Goal: Information Seeking & Learning: Learn about a topic

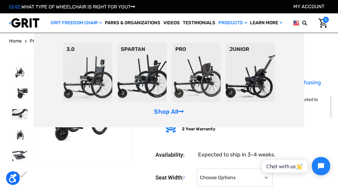
click at [82, 22] on link "GRIT Freedom Chair" at bounding box center [76, 22] width 54 height 19
click at [173, 115] on link "Shop All" at bounding box center [169, 111] width 30 height 7
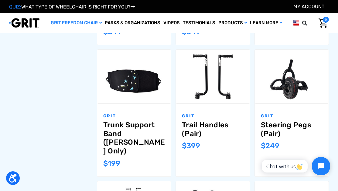
scroll to position [404, 0]
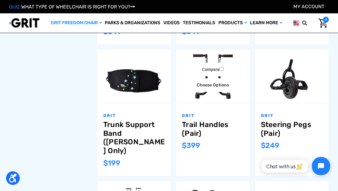
click at [194, 127] on link "Trail Handles (Pair)" at bounding box center [213, 130] width 62 height 18
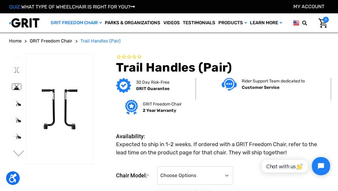
click at [16, 90] on img at bounding box center [16, 87] width 9 height 6
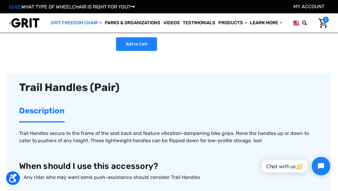
scroll to position [165, 0]
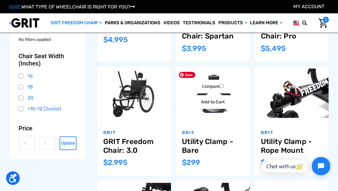
scroll to position [170, 0]
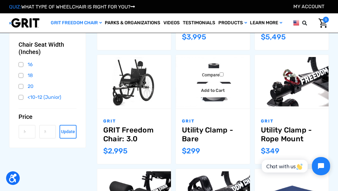
click at [200, 133] on link "Utility Clamp - Bare" at bounding box center [213, 135] width 62 height 18
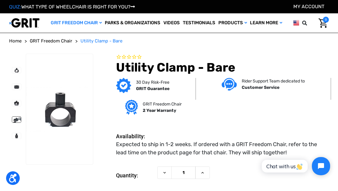
click at [17, 123] on img at bounding box center [16, 120] width 9 height 6
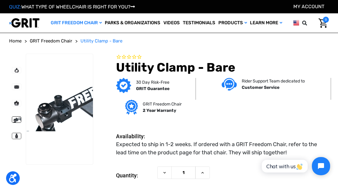
click at [16, 139] on img at bounding box center [16, 136] width 9 height 6
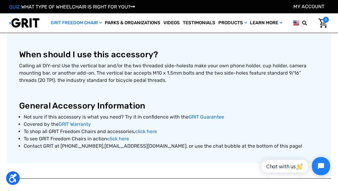
scroll to position [235, 0]
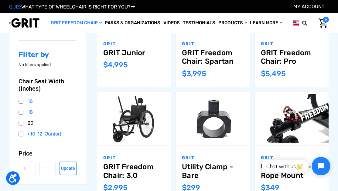
scroll to position [133, 0]
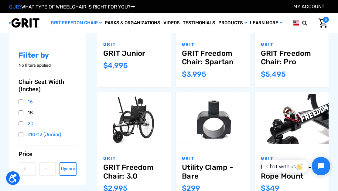
click at [21, 112] on link "18" at bounding box center [48, 112] width 58 height 9
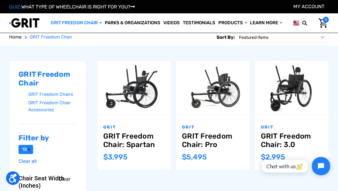
scroll to position [50, 0]
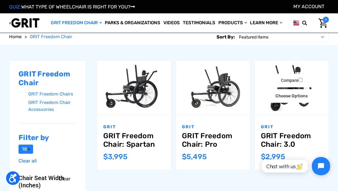
click at [271, 141] on link "GRIT Freedom Chair: 3.0" at bounding box center [292, 141] width 62 height 18
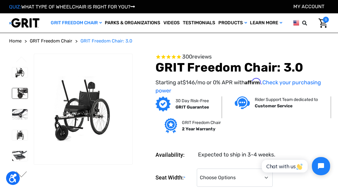
click at [18, 99] on img at bounding box center [19, 93] width 15 height 10
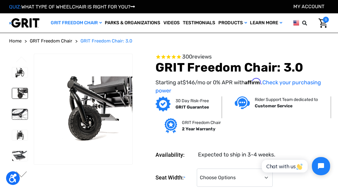
click at [22, 120] on img at bounding box center [19, 114] width 15 height 10
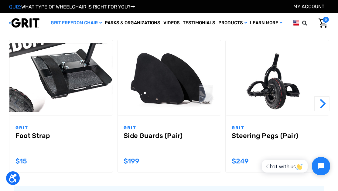
scroll to position [523, 0]
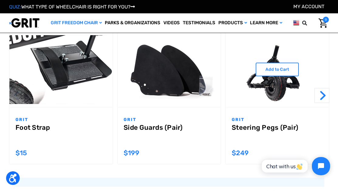
click at [245, 129] on link "Steering Pegs (Pair)" at bounding box center [277, 135] width 91 height 22
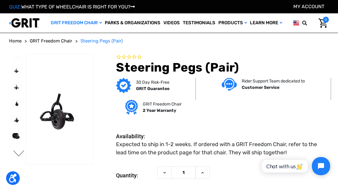
click at [21, 158] on button "Next" at bounding box center [18, 154] width 13 height 7
click at [16, 123] on img at bounding box center [16, 120] width 9 height 6
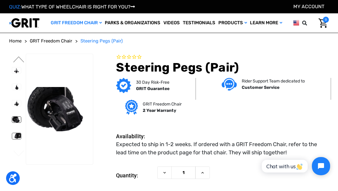
click at [15, 139] on img at bounding box center [16, 136] width 9 height 6
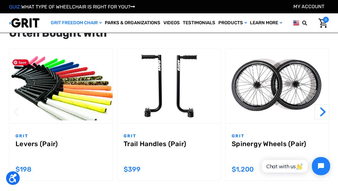
scroll to position [609, 0]
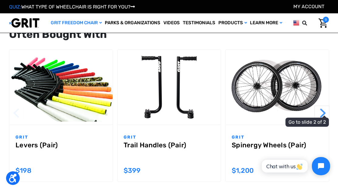
click at [322, 110] on button "Next" at bounding box center [321, 113] width 15 height 15
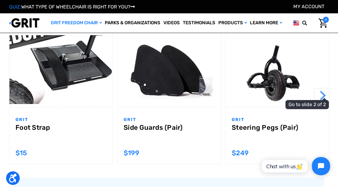
click at [325, 94] on button "Next" at bounding box center [321, 95] width 15 height 15
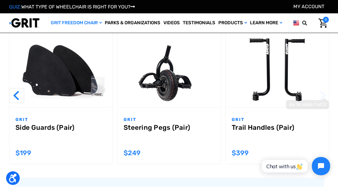
click at [325, 94] on button "Next" at bounding box center [321, 95] width 15 height 15
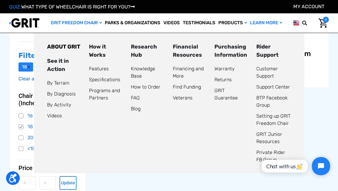
scroll to position [133, 0]
click at [98, 72] on link "Features" at bounding box center [99, 69] width 20 height 6
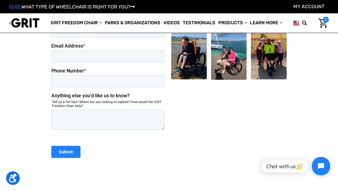
scroll to position [1148, 0]
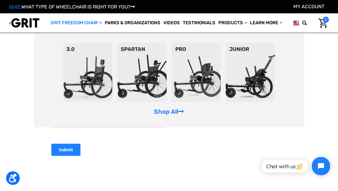
click at [77, 22] on link "GRIT Freedom Chair" at bounding box center [76, 22] width 54 height 19
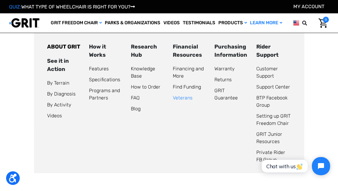
click at [181, 101] on link "Veterans" at bounding box center [183, 98] width 20 height 6
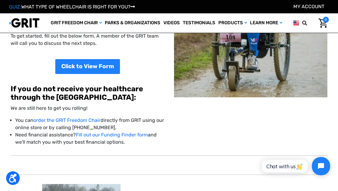
scroll to position [128, 0]
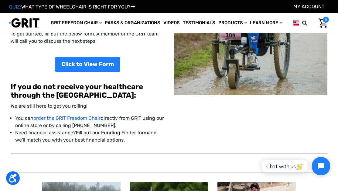
click at [125, 130] on link "Fill out our Funding Finder form" at bounding box center [112, 133] width 72 height 6
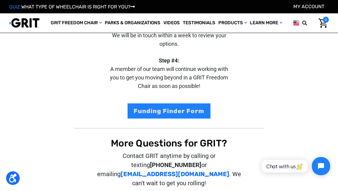
scroll to position [131, 0]
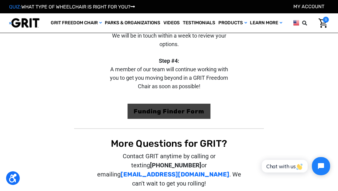
click at [170, 109] on link "Funding Finder Form" at bounding box center [169, 111] width 83 height 15
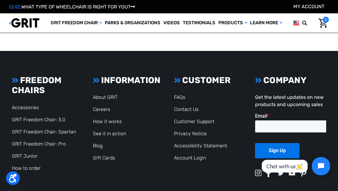
scroll to position [414, 0]
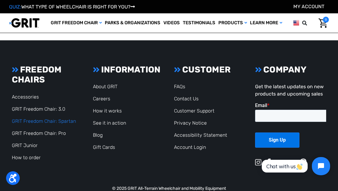
click at [54, 118] on link "GRIT Freedom Chair: Spartan" at bounding box center [44, 121] width 64 height 6
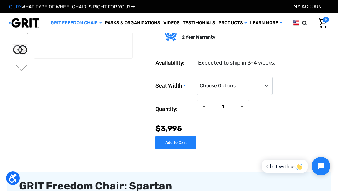
scroll to position [74, 0]
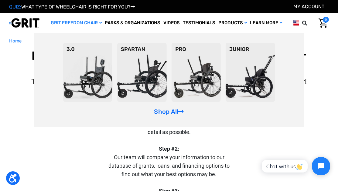
click at [77, 21] on link "GRIT Freedom Chair" at bounding box center [76, 22] width 54 height 19
click at [81, 20] on link "GRIT Freedom Chair" at bounding box center [76, 22] width 54 height 19
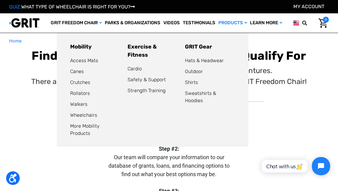
click at [237, 20] on link "Products" at bounding box center [233, 22] width 32 height 19
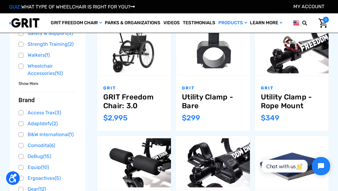
scroll to position [204, 0]
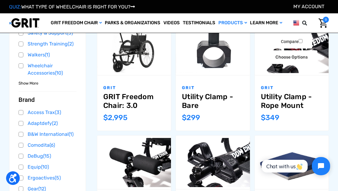
click at [278, 102] on link "Utility Clamp - Rope Mount" at bounding box center [292, 102] width 62 height 18
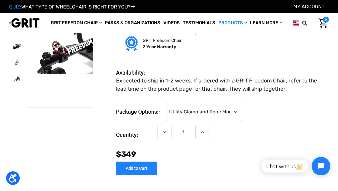
scroll to position [24, 0]
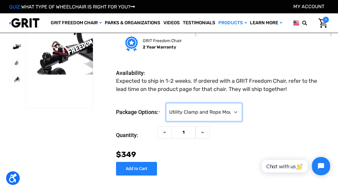
click at [188, 114] on select "Choose Options Utility Clamp and Rope Mount ($349) Rope Mount Only (No Utility …" at bounding box center [204, 112] width 76 height 18
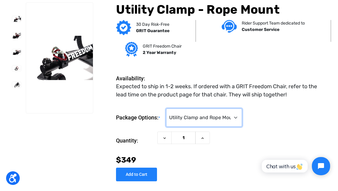
scroll to position [0, 0]
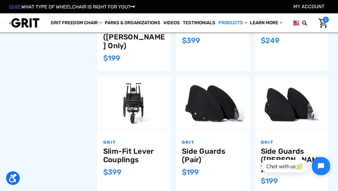
scroll to position [509, 0]
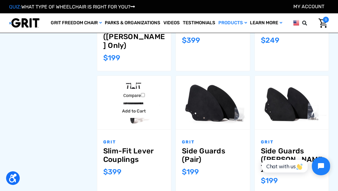
click at [116, 150] on link "Slim-Fit Lever Couplings" at bounding box center [134, 156] width 62 height 18
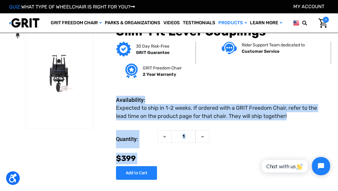
click at [128, 100] on dt "Availability:" at bounding box center [135, 100] width 38 height 8
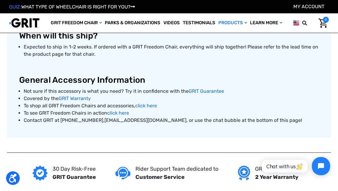
scroll to position [389, 0]
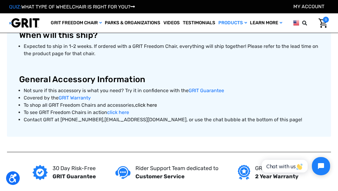
click at [146, 106] on link "click here" at bounding box center [146, 105] width 22 height 6
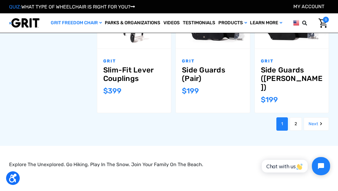
scroll to position [591, 0]
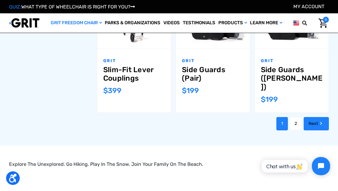
click at [315, 117] on link "Next" at bounding box center [316, 123] width 25 height 13
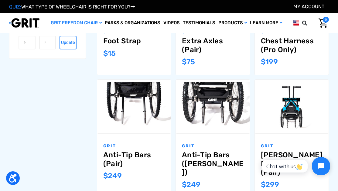
scroll to position [259, 0]
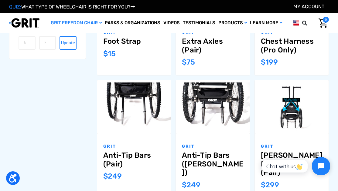
click at [334, 89] on div "GRIT Freedom Chair GRIT Freedom Chairs GRIT Freedom Chair Accessories Filter by…" at bounding box center [169, 148] width 338 height 625
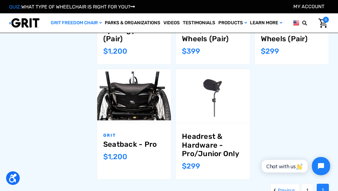
scroll to position [507, 0]
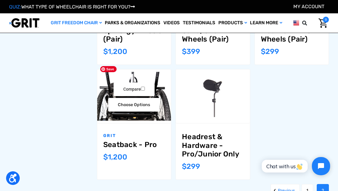
click at [127, 109] on img "Seatback - Pro,$1,200.00\a" at bounding box center [134, 96] width 74 height 49
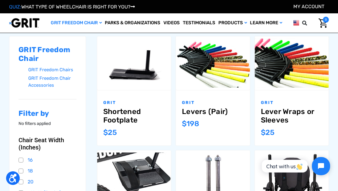
scroll to position [73, 0]
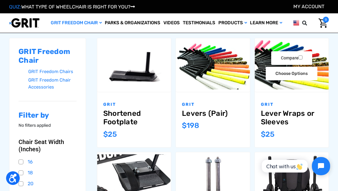
click at [280, 91] on div "Lever Wraps or Sleeves,$25.00\a" at bounding box center [292, 64] width 74 height 53
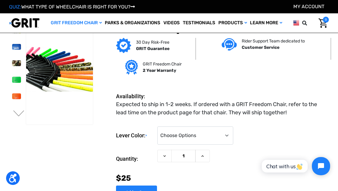
scroll to position [6, 0]
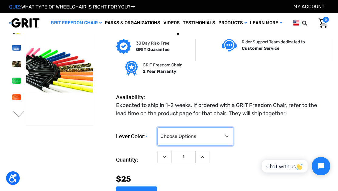
click at [190, 130] on select "Choose Options Black (Lever Sleeves) Blue Camo Green Orange Pink Purple Red Whi…" at bounding box center [195, 137] width 76 height 18
select select "381"
click at [157, 128] on select "Choose Options Black (Lever Sleeves) Blue Camo Green Orange Pink Purple Red Whi…" at bounding box center [195, 137] width 76 height 18
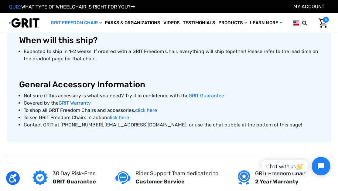
scroll to position [422, 0]
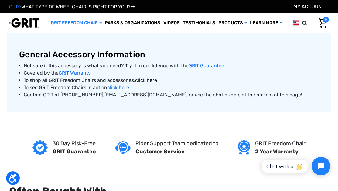
click at [147, 80] on link "click here" at bounding box center [146, 80] width 22 height 6
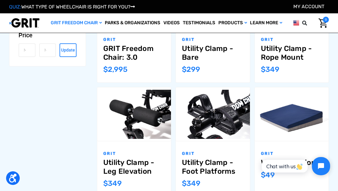
scroll to position [251, 0]
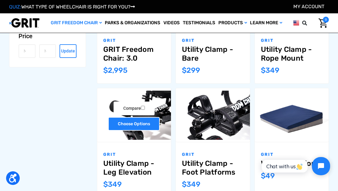
click at [139, 124] on link "Choose Options" at bounding box center [134, 124] width 52 height 14
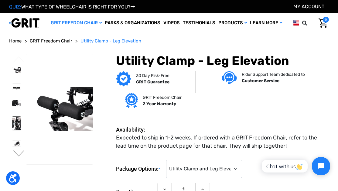
click at [18, 130] on img at bounding box center [16, 123] width 9 height 13
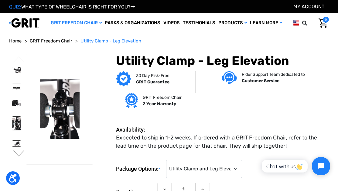
click at [14, 147] on img at bounding box center [16, 144] width 9 height 6
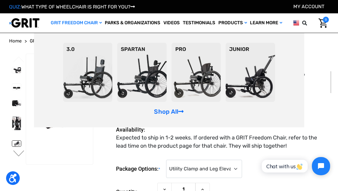
click at [101, 22] on icon "GRIT Freedom Chair" at bounding box center [100, 23] width 2 height 4
click at [203, 94] on img at bounding box center [196, 72] width 50 height 59
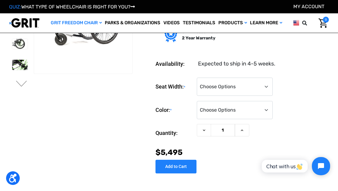
scroll to position [47, 0]
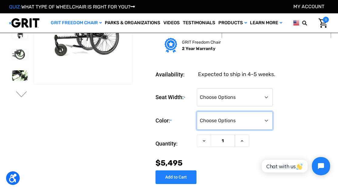
click at [209, 125] on select "Choose Options Black Blue Green Orange Pink Purple Red White Yellow" at bounding box center [235, 121] width 76 height 18
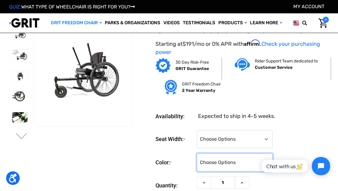
scroll to position [5, 0]
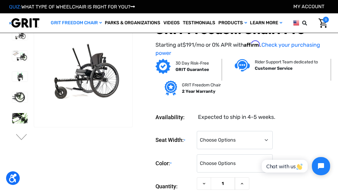
click at [17, 132] on ul "Previous" at bounding box center [21, 79] width 25 height 126
click at [19, 135] on button "Next" at bounding box center [21, 137] width 13 height 7
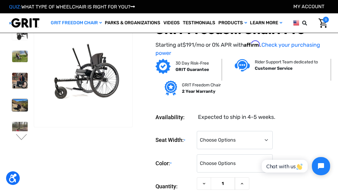
click at [19, 107] on img at bounding box center [19, 105] width 15 height 12
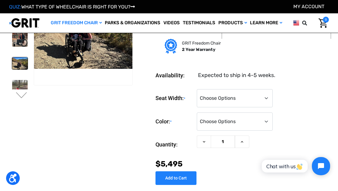
scroll to position [46, 0]
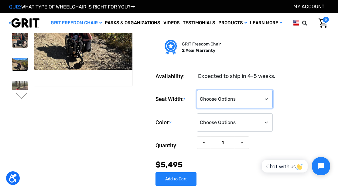
click at [212, 101] on select "Choose Options 16" 18" 20"" at bounding box center [235, 99] width 76 height 18
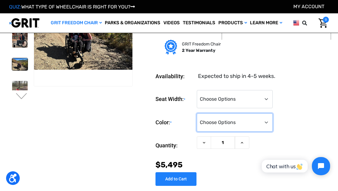
click at [213, 118] on select "Choose Options Black Blue Green Orange Pink Purple Red White Yellow" at bounding box center [235, 123] width 76 height 18
select select "330"
click at [197, 114] on select "Choose Options Black Blue Green Orange Pink Purple Red White Yellow" at bounding box center [235, 123] width 76 height 18
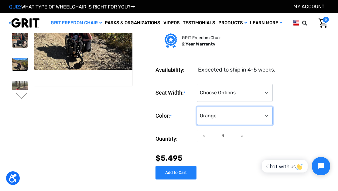
scroll to position [0, 0]
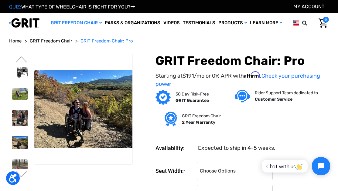
click at [21, 126] on img at bounding box center [19, 118] width 15 height 15
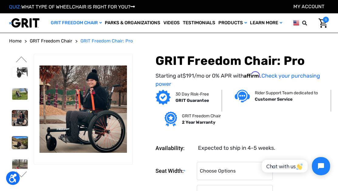
click at [21, 149] on img at bounding box center [19, 143] width 15 height 12
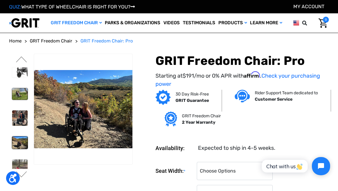
click at [18, 100] on img at bounding box center [19, 94] width 15 height 12
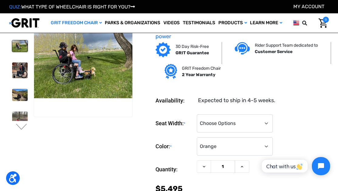
scroll to position [14, 0]
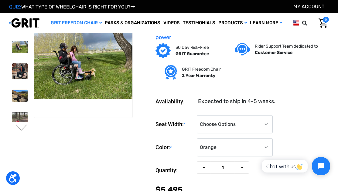
click at [21, 115] on img at bounding box center [19, 121] width 15 height 16
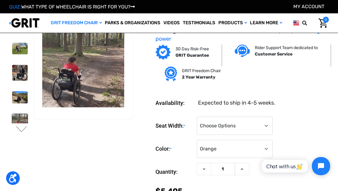
scroll to position [14, 0]
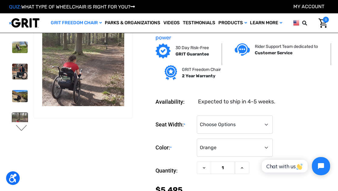
click at [20, 129] on button "Next" at bounding box center [21, 128] width 13 height 7
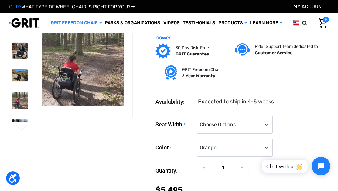
click at [20, 129] on button "Next" at bounding box center [21, 128] width 13 height 7
click at [19, 121] on img at bounding box center [19, 127] width 15 height 16
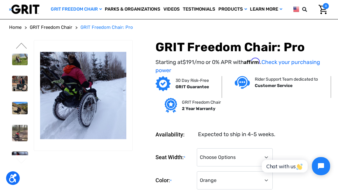
scroll to position [0, 0]
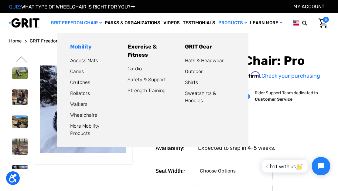
click at [86, 46] on link "Mobility" at bounding box center [81, 46] width 22 height 7
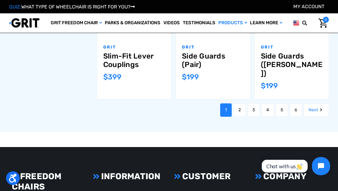
scroll to position [605, 0]
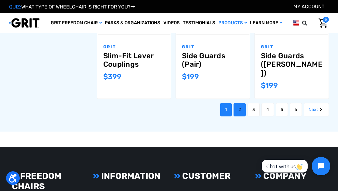
click at [238, 103] on link "2" at bounding box center [240, 109] width 12 height 13
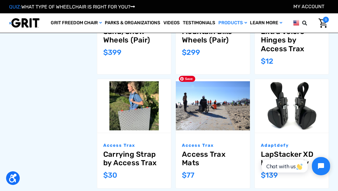
scroll to position [523, 0]
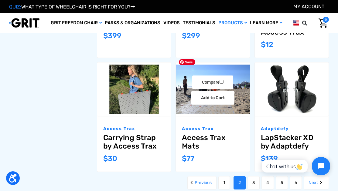
click at [219, 100] on img "Access Trax Mats,$77.00\a" at bounding box center [213, 89] width 74 height 49
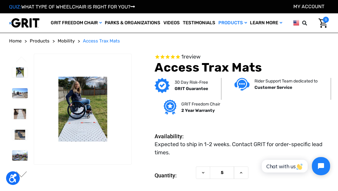
scroll to position [1, 0]
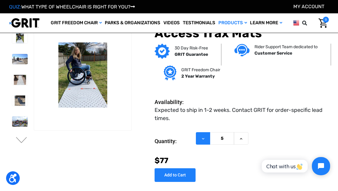
click at [205, 141] on icon at bounding box center [203, 139] width 5 height 5
click at [241, 138] on icon at bounding box center [241, 139] width 5 height 5
click at [226, 178] on div "Current Stock: Quantity: Decrease Quantity of Access Trax Mats 7 Increase Quant…" at bounding box center [242, 155] width 174 height 55
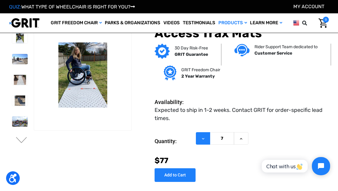
click at [202, 136] on button "Decrease Quantity of Access Trax Mats" at bounding box center [203, 138] width 14 height 12
type input "5"
click at [202, 136] on button "Decrease Quantity of Access Trax Mats" at bounding box center [203, 138] width 14 height 12
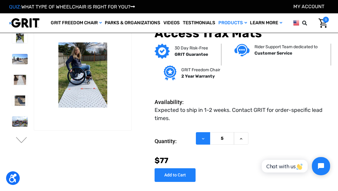
click at [202, 136] on button "Decrease Quantity of Access Trax Mats" at bounding box center [203, 138] width 14 height 12
click at [20, 61] on img at bounding box center [19, 59] width 15 height 10
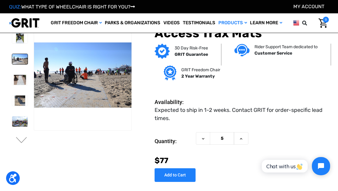
click at [21, 74] on li at bounding box center [19, 80] width 21 height 16
click at [20, 78] on img at bounding box center [19, 80] width 15 height 10
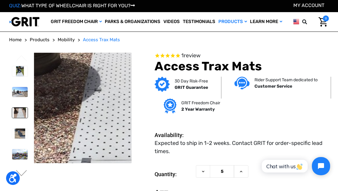
scroll to position [0, 0]
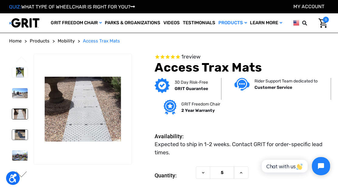
click at [23, 140] on img at bounding box center [19, 135] width 15 height 10
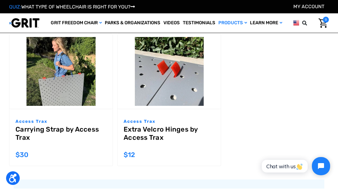
scroll to position [701, 0]
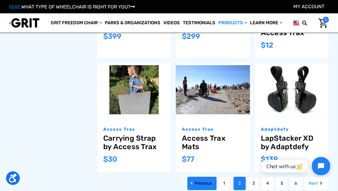
scroll to position [525, 0]
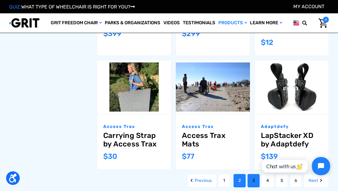
click at [251, 174] on link "3" at bounding box center [254, 180] width 12 height 13
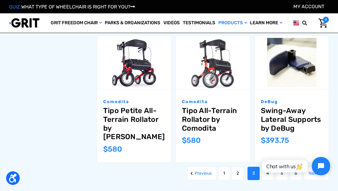
scroll to position [611, 0]
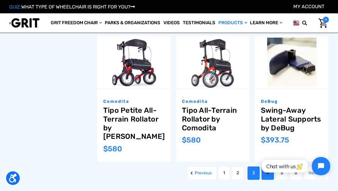
click at [268, 167] on link "4" at bounding box center [268, 173] width 12 height 13
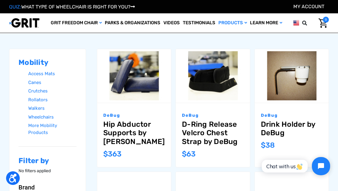
scroll to position [62, 0]
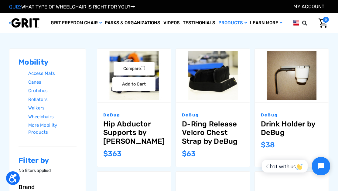
click at [130, 125] on link "Hip Abductor Supports by [PERSON_NAME]" at bounding box center [134, 133] width 62 height 26
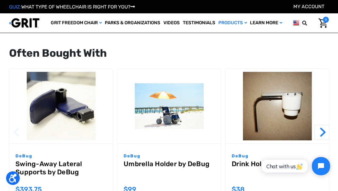
scroll to position [315, 0]
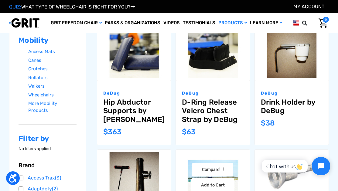
scroll to position [90, 0]
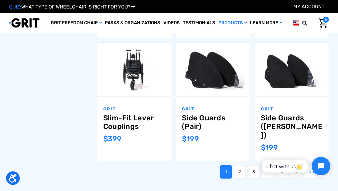
scroll to position [543, 0]
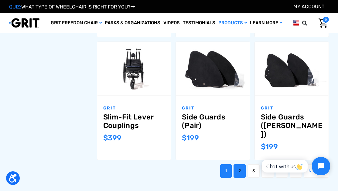
click at [243, 165] on link "2" at bounding box center [240, 171] width 12 height 13
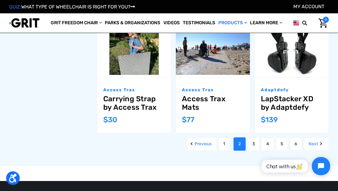
scroll to position [562, 0]
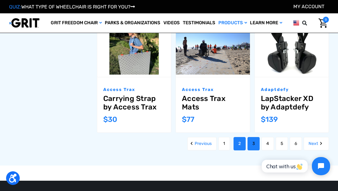
click at [254, 137] on link "3" at bounding box center [254, 143] width 12 height 13
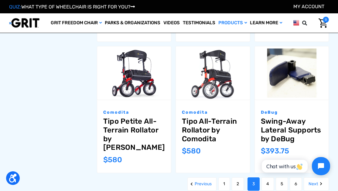
scroll to position [604, 0]
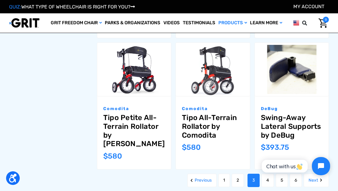
click at [261, 159] on html "Chat with us" at bounding box center [295, 166] width 80 height 29
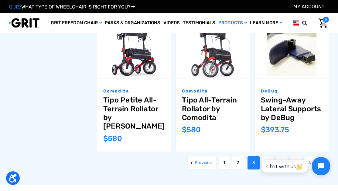
scroll to position [622, 0]
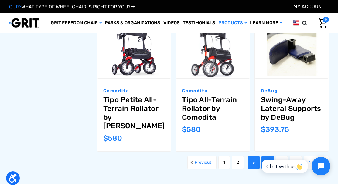
click at [268, 156] on link "4" at bounding box center [268, 162] width 12 height 13
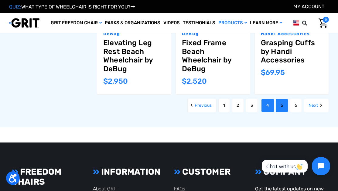
click at [283, 109] on link "5" at bounding box center [282, 105] width 12 height 13
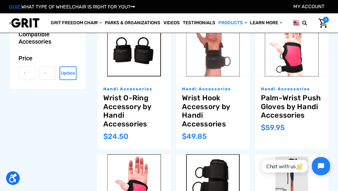
scroll to position [362, 0]
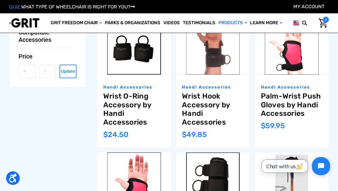
drag, startPoint x: 302, startPoint y: 171, endPoint x: 324, endPoint y: 106, distance: 68.9
click at [324, 152] on html "Chat with us" at bounding box center [295, 166] width 80 height 29
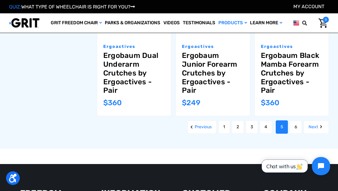
scroll to position [658, 0]
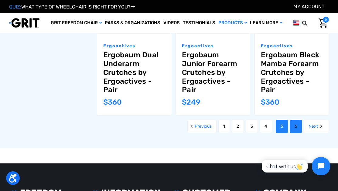
click at [293, 127] on link "6" at bounding box center [296, 126] width 12 height 13
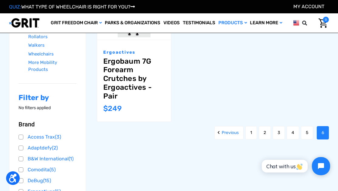
scroll to position [125, 0]
click at [303, 132] on link "5" at bounding box center [307, 133] width 12 height 13
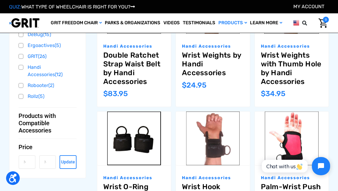
scroll to position [322, 0]
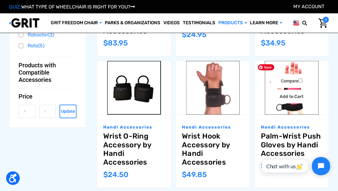
click at [281, 111] on img "Palm-Wrist Push Gloves by Handi Accessories,$59.95\a" at bounding box center [292, 87] width 74 height 53
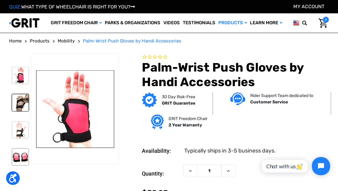
click at [23, 111] on img at bounding box center [20, 102] width 17 height 17
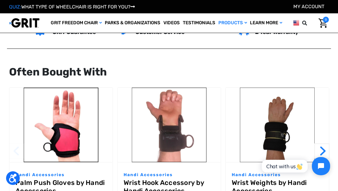
scroll to position [385, 0]
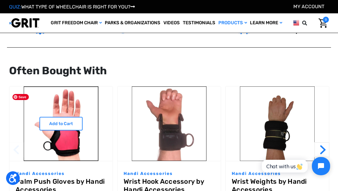
click at [55, 150] on img "Palm Push Gloves by Handi Accessories,$49.95\a" at bounding box center [60, 124] width 103 height 75
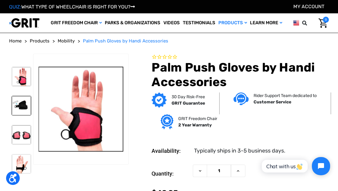
click at [24, 115] on img at bounding box center [21, 105] width 19 height 19
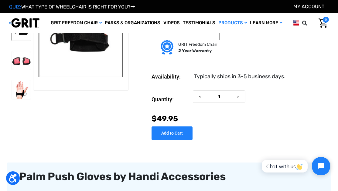
scroll to position [40, 0]
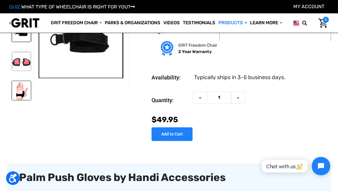
click at [16, 86] on img at bounding box center [21, 90] width 19 height 19
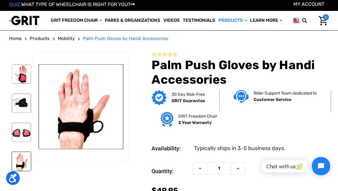
scroll to position [0, 0]
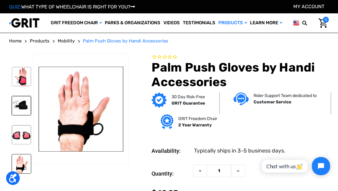
click at [15, 115] on img at bounding box center [21, 105] width 19 height 19
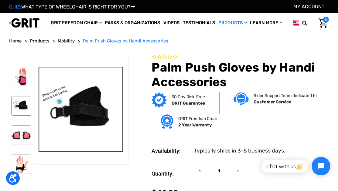
click at [15, 115] on img at bounding box center [21, 105] width 19 height 19
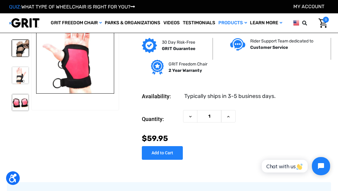
scroll to position [2, 0]
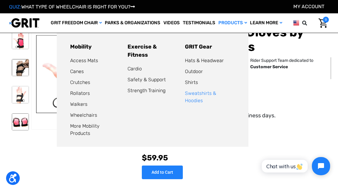
click at [210, 95] on link "Sweatshirts & Hoodies" at bounding box center [200, 97] width 31 height 13
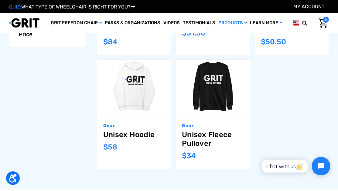
scroll to position [166, 0]
click at [279, 72] on ul "Compare Choose Options Gear Quarter Zip Pullover MSRP: Was: Now: $84 Compare Ch…" at bounding box center [210, 59] width 241 height 228
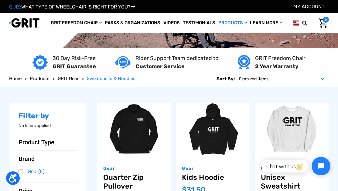
scroll to position [8, 0]
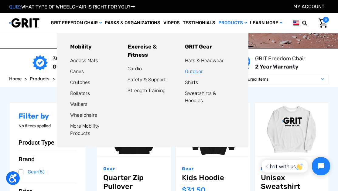
click at [194, 71] on link "Outdoor" at bounding box center [194, 72] width 18 height 6
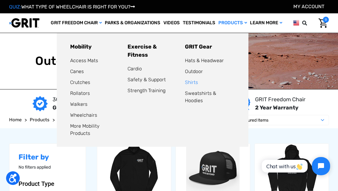
click at [191, 83] on link "Shirts" at bounding box center [191, 83] width 13 height 6
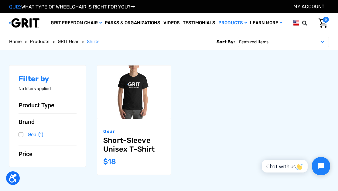
scroll to position [44, 0]
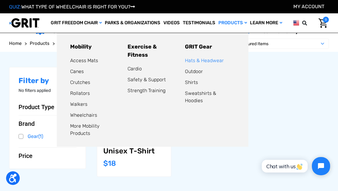
click at [201, 61] on link "Hats & Headwear" at bounding box center [204, 61] width 39 height 6
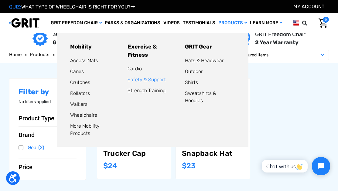
click at [146, 77] on link "Safety & Support" at bounding box center [147, 80] width 38 height 6
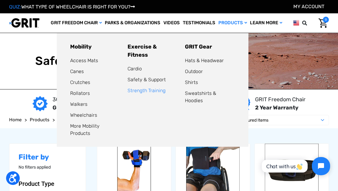
click at [147, 88] on link "Strength Training" at bounding box center [147, 91] width 38 height 6
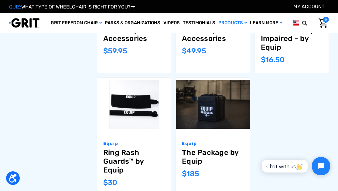
scroll to position [553, 0]
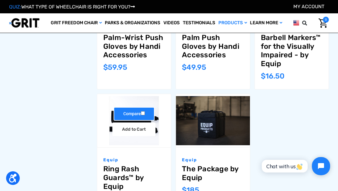
click at [138, 112] on label "Compare" at bounding box center [134, 114] width 41 height 14
click at [141, 112] on input "Compare" at bounding box center [143, 113] width 4 height 4
click at [138, 112] on label "Compare" at bounding box center [134, 114] width 41 height 14
click at [141, 112] on input "Compare" at bounding box center [143, 113] width 4 height 4
checkbox input "false"
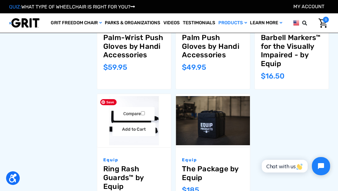
click at [131, 139] on img "Ring Rash Guards™ by Equip,$30.00\a" at bounding box center [134, 120] width 74 height 49
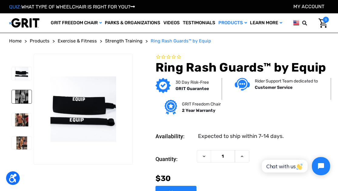
click at [19, 103] on img at bounding box center [22, 96] width 20 height 13
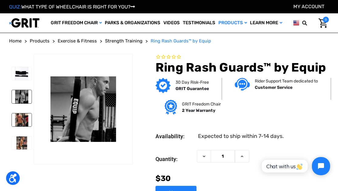
click at [20, 127] on img at bounding box center [22, 120] width 20 height 13
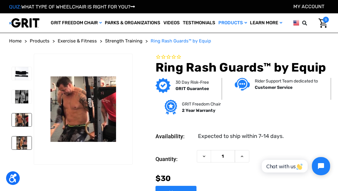
click at [20, 150] on img at bounding box center [22, 143] width 20 height 13
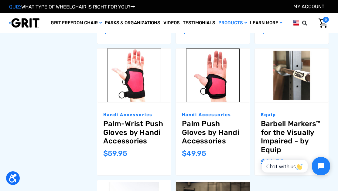
scroll to position [466, 0]
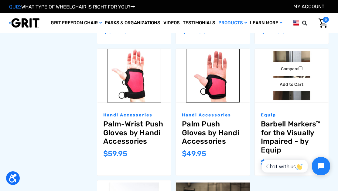
click at [276, 123] on link "Barbell Markers™ for the Visually Impaired - by Equip" at bounding box center [292, 137] width 62 height 35
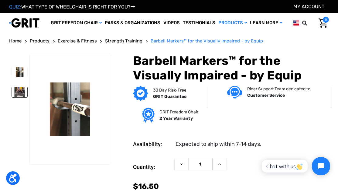
click at [16, 97] on img at bounding box center [19, 92] width 15 height 10
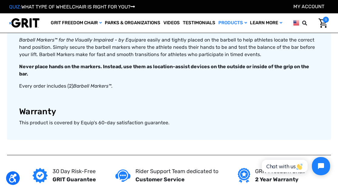
scroll to position [251, 0]
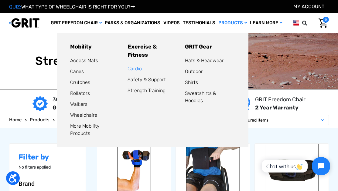
click at [137, 66] on link "Cardio" at bounding box center [135, 69] width 14 height 6
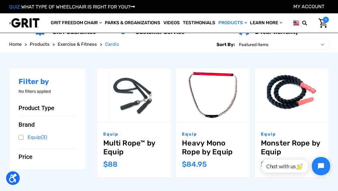
scroll to position [45, 0]
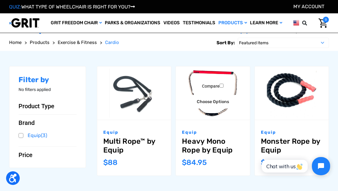
click at [196, 147] on link "Heavy Mono Rope by Equip" at bounding box center [213, 146] width 62 height 18
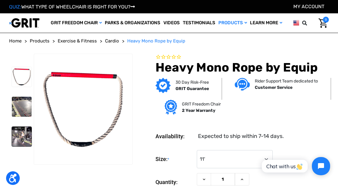
click at [26, 147] on img at bounding box center [22, 137] width 20 height 20
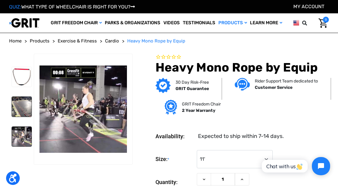
click at [19, 117] on img at bounding box center [22, 107] width 20 height 20
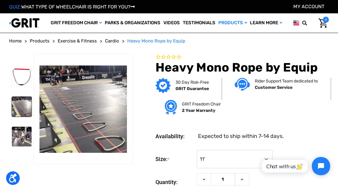
click at [19, 117] on img at bounding box center [22, 107] width 20 height 20
click at [15, 147] on img at bounding box center [22, 137] width 20 height 20
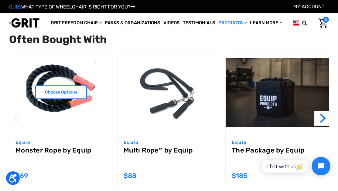
scroll to position [507, 0]
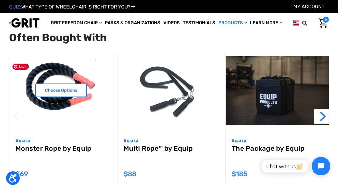
click at [57, 104] on img "Monster Rope by Equip,$69.00\a" at bounding box center [60, 90] width 103 height 69
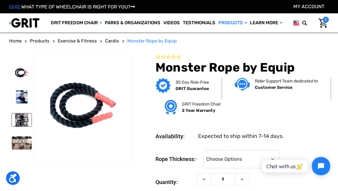
click at [19, 127] on img at bounding box center [22, 120] width 20 height 13
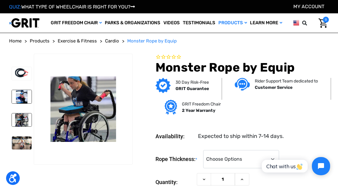
click at [22, 103] on img at bounding box center [22, 96] width 20 height 13
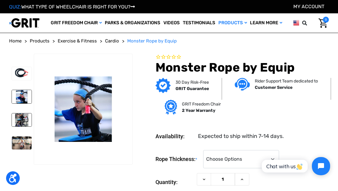
click at [19, 127] on img at bounding box center [22, 120] width 20 height 13
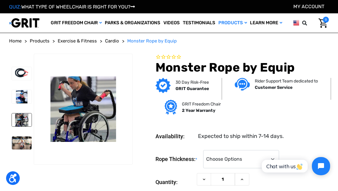
click at [19, 168] on ul at bounding box center [21, 111] width 25 height 114
click at [21, 150] on img at bounding box center [22, 143] width 20 height 13
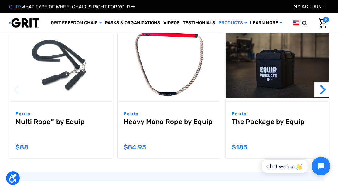
scroll to position [434, 0]
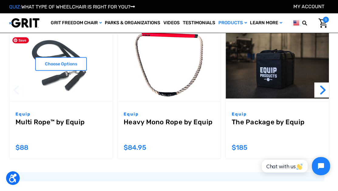
click at [78, 74] on img "Multi Rope™ by Equip,$88.00\a" at bounding box center [60, 64] width 103 height 69
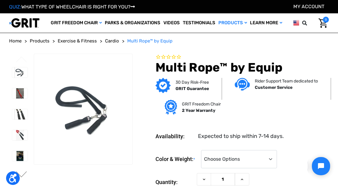
click at [78, 74] on figure at bounding box center [83, 109] width 99 height 111
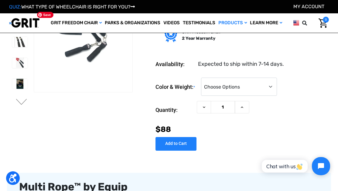
scroll to position [38, 0]
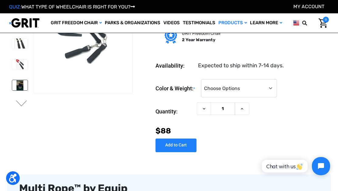
click at [18, 82] on img at bounding box center [19, 85] width 15 height 10
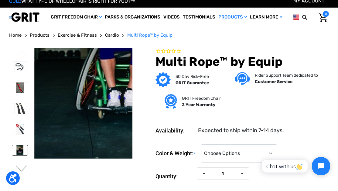
scroll to position [0, 0]
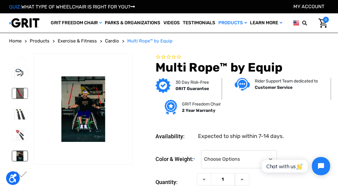
click at [18, 99] on img at bounding box center [19, 93] width 15 height 10
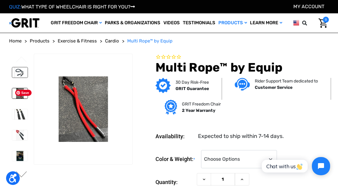
click at [19, 78] on img at bounding box center [19, 72] width 15 height 10
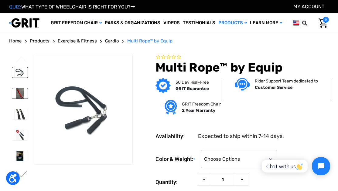
click at [21, 99] on img at bounding box center [19, 93] width 15 height 10
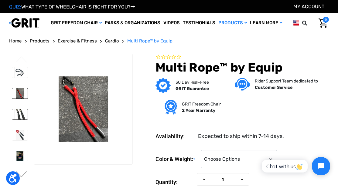
click at [19, 120] on img at bounding box center [19, 114] width 15 height 10
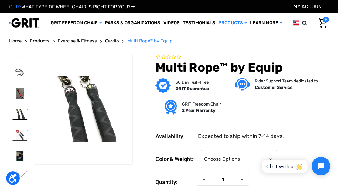
click at [19, 141] on img at bounding box center [19, 135] width 15 height 10
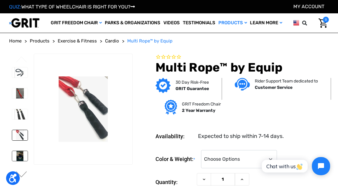
click at [22, 162] on img at bounding box center [19, 156] width 15 height 10
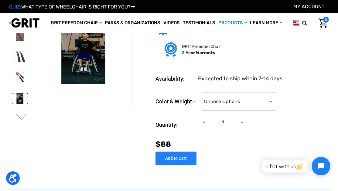
scroll to position [25, 0]
click at [21, 117] on button "Next" at bounding box center [21, 117] width 13 height 7
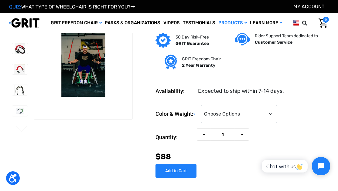
scroll to position [13, 0]
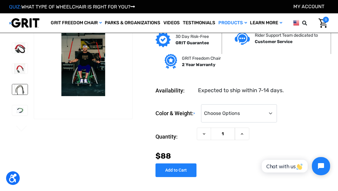
click at [18, 94] on img at bounding box center [19, 89] width 15 height 10
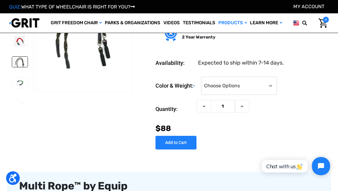
scroll to position [41, 0]
click at [19, 84] on img at bounding box center [19, 82] width 15 height 10
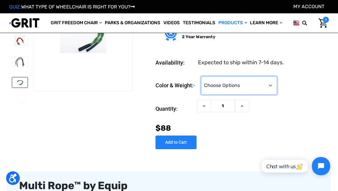
click at [225, 85] on select "Choose Options Twisted Brown & Black - ½” (8 oz. per rope) (+$0) Twisted Green …" at bounding box center [239, 86] width 76 height 18
select select "738"
click at [201, 77] on select "Choose Options Twisted Brown & Black - ½” (8 oz. per rope) (+$0) Twisted Green …" at bounding box center [239, 86] width 76 height 18
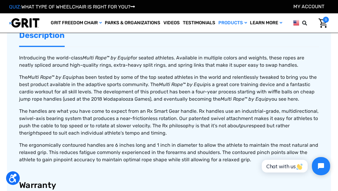
scroll to position [208, 0]
click at [238, 82] on p "The Multi Rope™ by Equip has been tested by some of the top seated athletes in …" at bounding box center [169, 88] width 300 height 29
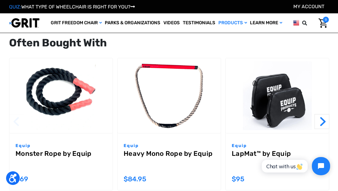
scroll to position [701, 0]
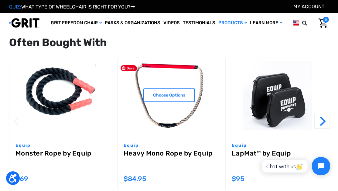
click at [163, 120] on img "Heavy Mono Rope by Equip,$84.95\a" at bounding box center [169, 95] width 103 height 75
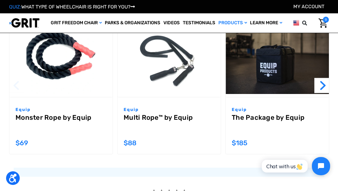
scroll to position [540, 0]
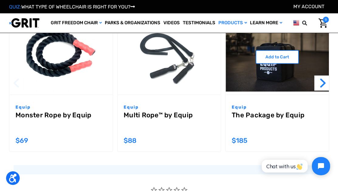
click at [248, 115] on link "The Package by Equip" at bounding box center [277, 122] width 91 height 22
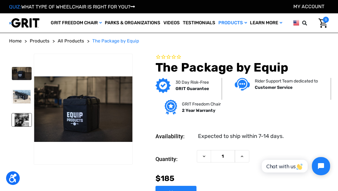
click at [23, 127] on img at bounding box center [22, 120] width 20 height 13
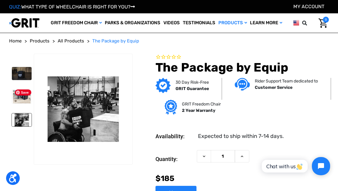
click at [21, 93] on span "Save" at bounding box center [23, 93] width 16 height 6
drag, startPoint x: 338, startPoint y: 14, endPoint x: 25, endPoint y: 97, distance: 323.5
click at [25, 80] on img at bounding box center [22, 73] width 20 height 13
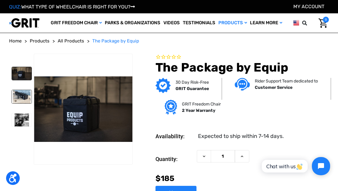
click at [21, 103] on img at bounding box center [22, 96] width 20 height 13
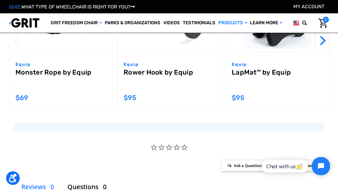
scroll to position [564, 0]
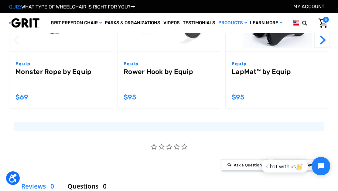
click at [246, 71] on link "LapMat™ by Equip" at bounding box center [277, 79] width 91 height 22
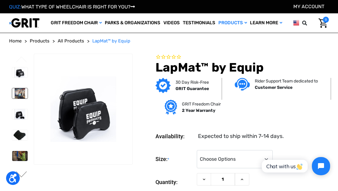
click at [16, 99] on img at bounding box center [19, 93] width 15 height 10
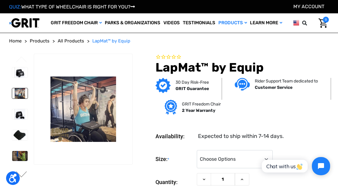
click at [16, 99] on img at bounding box center [19, 93] width 15 height 10
click at [24, 162] on img at bounding box center [19, 156] width 15 height 10
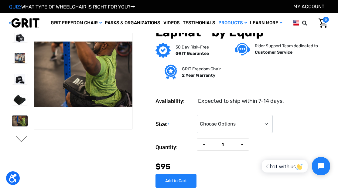
scroll to position [2, 0]
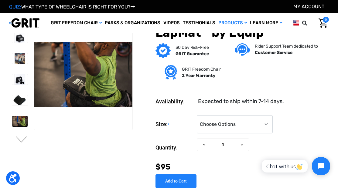
click at [24, 136] on ul "Previous Next" at bounding box center [21, 82] width 25 height 126
click at [19, 142] on button "Next" at bounding box center [21, 140] width 13 height 7
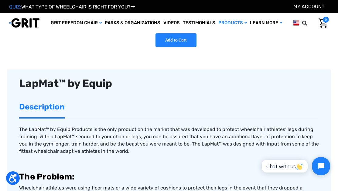
scroll to position [143, 0]
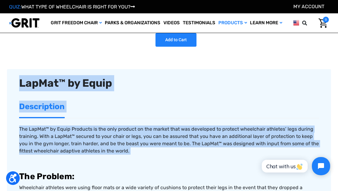
drag, startPoint x: 10, startPoint y: 161, endPoint x: 1, endPoint y: 191, distance: 31.4
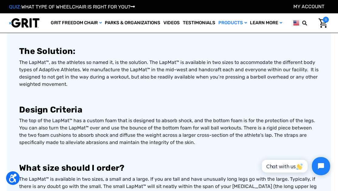
scroll to position [332, 0]
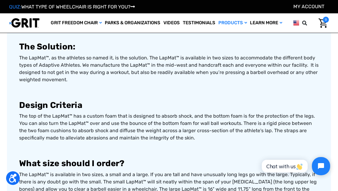
drag, startPoint x: 43, startPoint y: 144, endPoint x: 15, endPoint y: 137, distance: 28.9
click at [15, 137] on article "LapMat™ by Equip Description The LapMat™ by Equip Products is the only product …" at bounding box center [169, 129] width 324 height 497
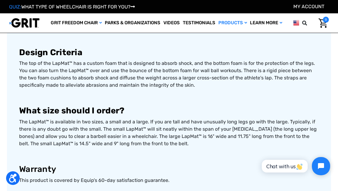
scroll to position [386, 0]
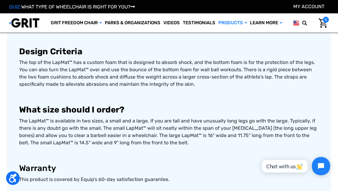
click at [9, 138] on article "LapMat™ by Equip Description The LapMat™ by Equip Products is the only product …" at bounding box center [169, 75] width 324 height 497
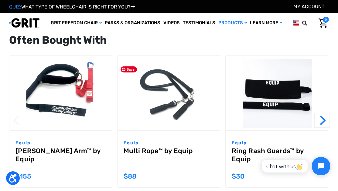
scroll to position [748, 0]
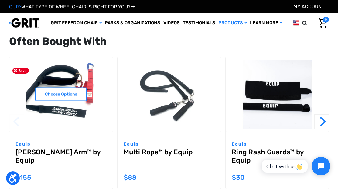
click at [51, 72] on img "Aldridge Arm™ by Equip,$155.00\a" at bounding box center [60, 94] width 103 height 69
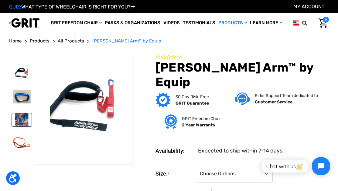
click at [20, 127] on img at bounding box center [22, 120] width 20 height 13
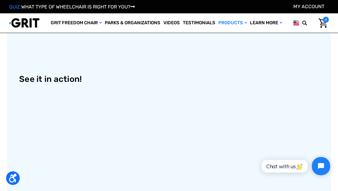
scroll to position [708, 0]
click at [221, 96] on p at bounding box center [169, 139] width 300 height 98
